Goal: Task Accomplishment & Management: Use online tool/utility

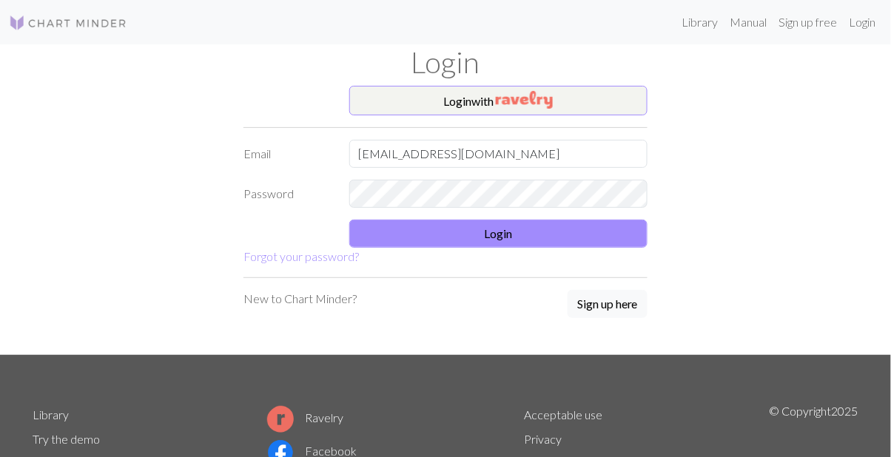
type input "[EMAIL_ADDRESS][DOMAIN_NAME]"
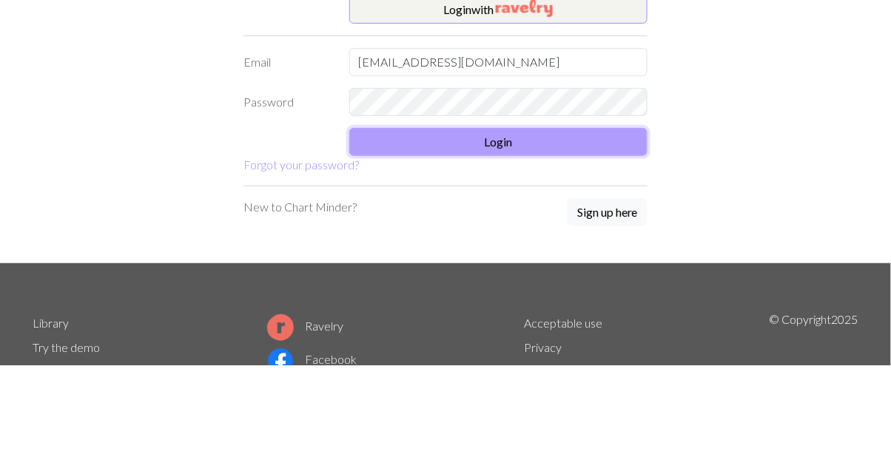
click at [599, 232] on button "Login" at bounding box center [498, 234] width 299 height 28
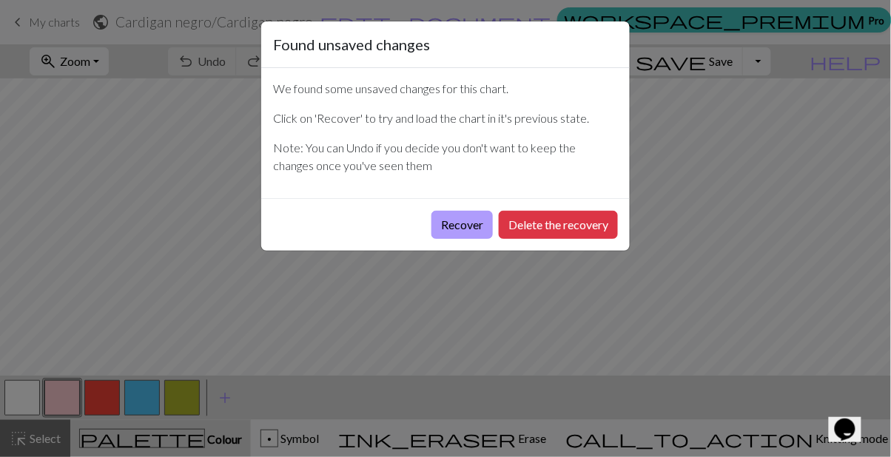
click at [461, 237] on button "Recover" at bounding box center [461, 225] width 61 height 28
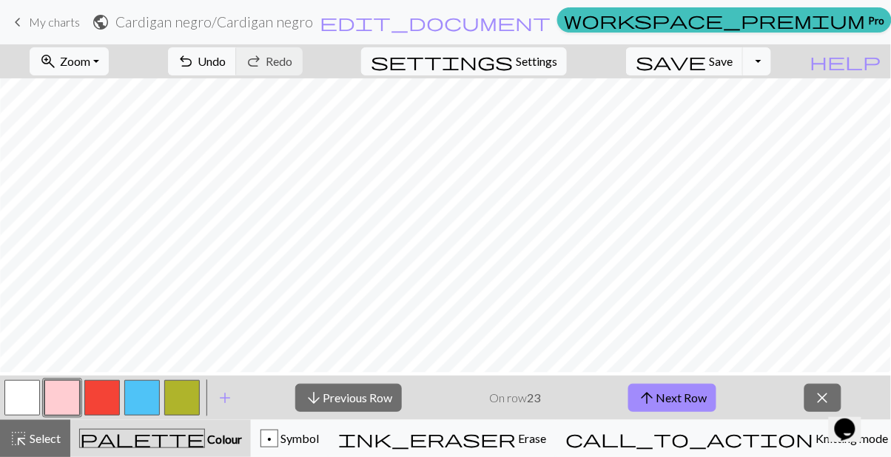
scroll to position [212, 0]
click at [681, 397] on button "arrow_upward Next Row" at bounding box center [672, 398] width 88 height 28
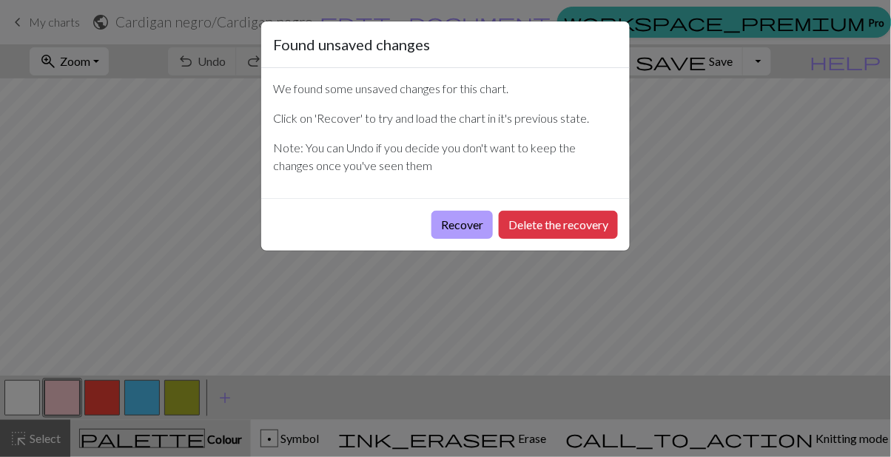
click at [457, 215] on button "Recover" at bounding box center [461, 225] width 61 height 28
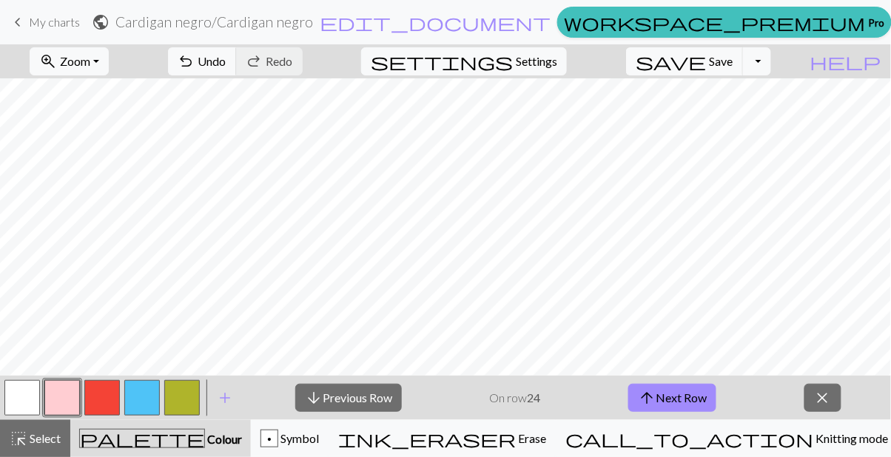
scroll to position [235, 0]
click at [688, 396] on button "arrow_upward Next Row" at bounding box center [672, 398] width 88 height 28
click at [684, 392] on button "arrow_upward Next Row" at bounding box center [672, 398] width 88 height 28
